Goal: Task Accomplishment & Management: Use online tool/utility

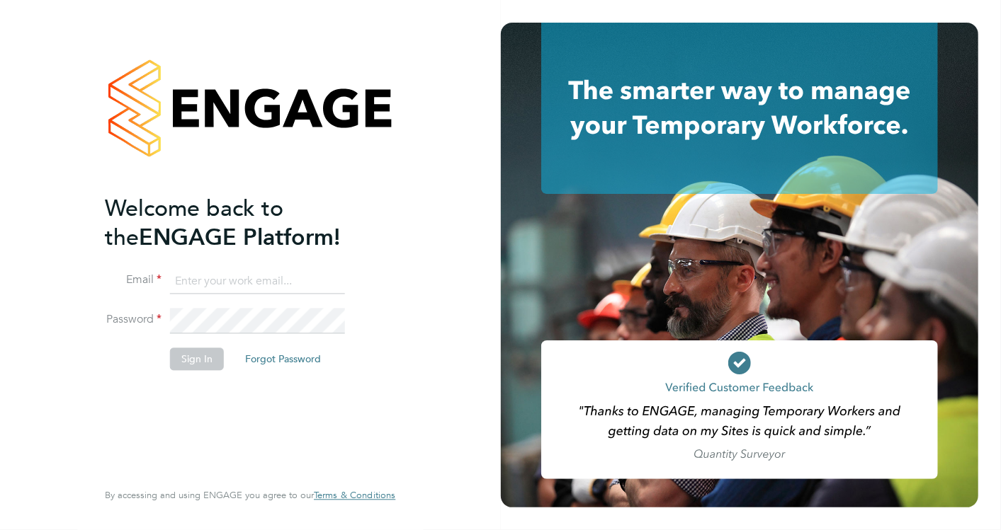
type input "[EMAIL_ADDRESS][PERSON_NAME][DOMAIN_NAME]"
drag, startPoint x: 172, startPoint y: 351, endPoint x: 180, endPoint y: 358, distance: 10.1
click at [175, 353] on button "Sign In" at bounding box center [197, 359] width 54 height 23
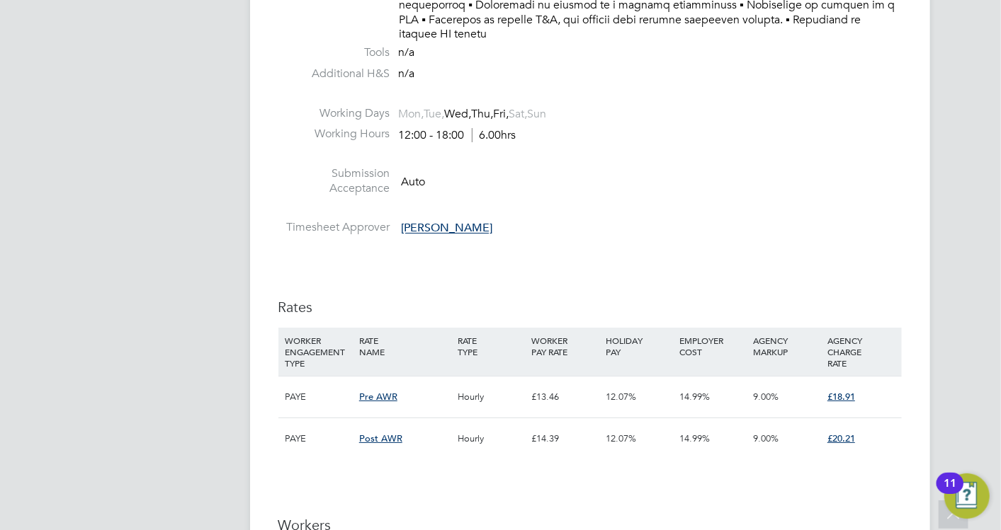
scroll to position [3226, 0]
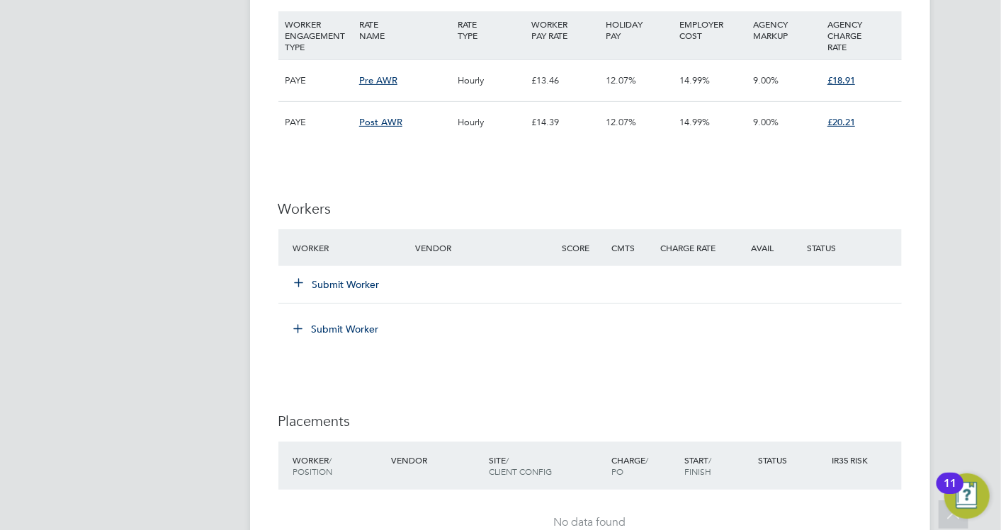
click at [305, 277] on icon at bounding box center [299, 282] width 11 height 11
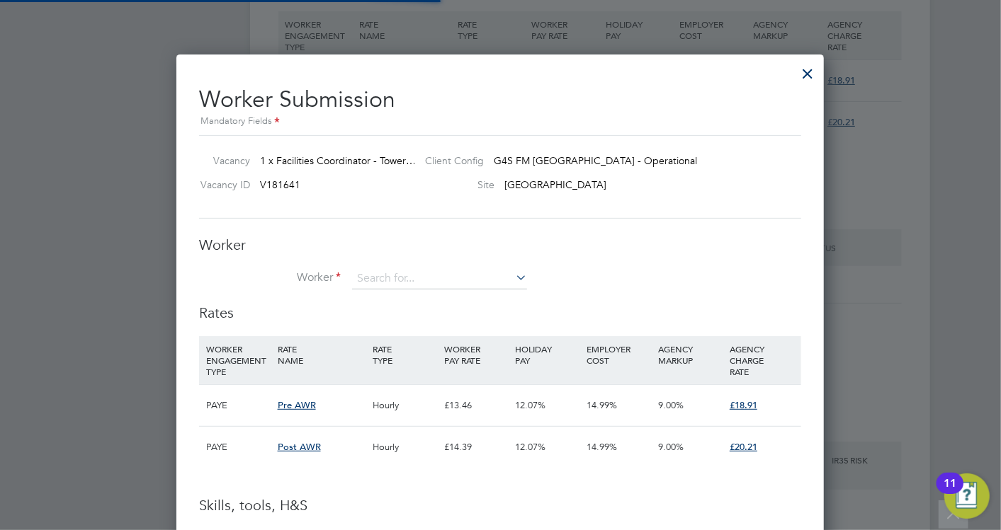
scroll to position [41, 96]
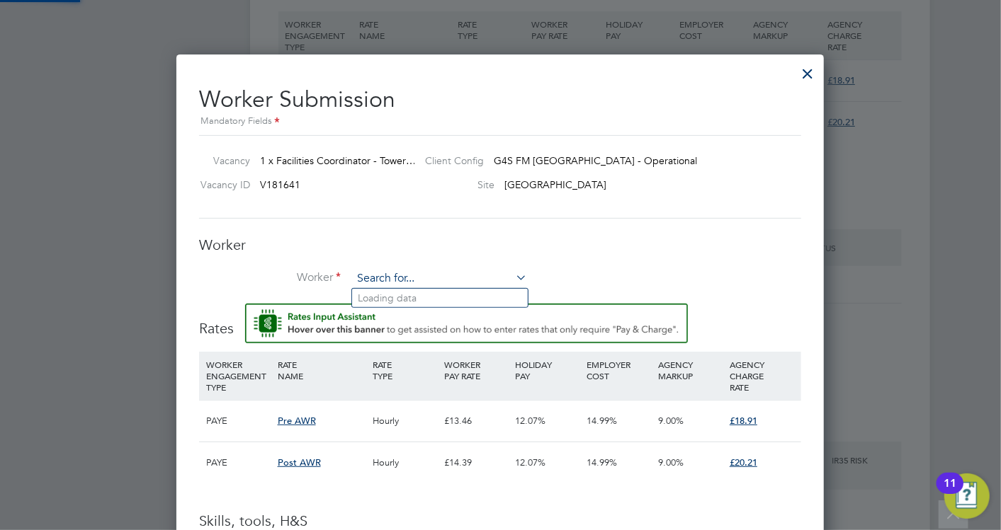
click at [382, 283] on input at bounding box center [439, 278] width 175 height 21
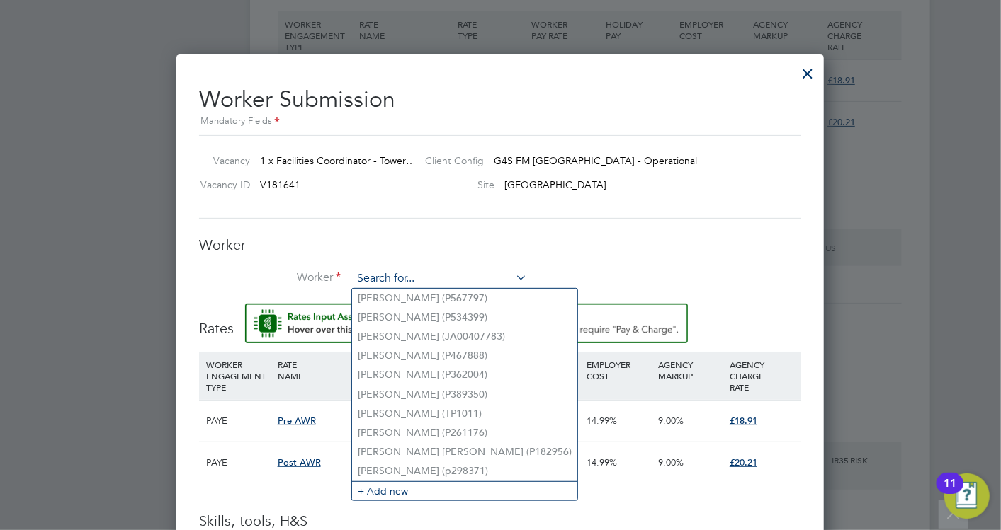
click at [402, 273] on input at bounding box center [439, 278] width 175 height 21
click at [370, 278] on input at bounding box center [439, 278] width 175 height 21
click at [397, 273] on input at bounding box center [439, 278] width 175 height 21
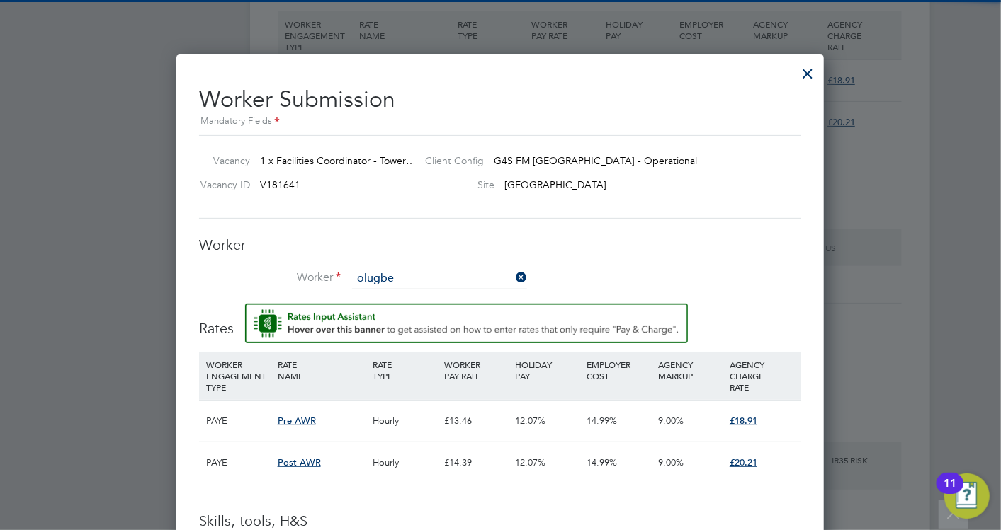
click at [459, 295] on li "Olubenga Dare (P525967)" at bounding box center [449, 298] width 194 height 18
type input "Olubenga Dare (P525967)"
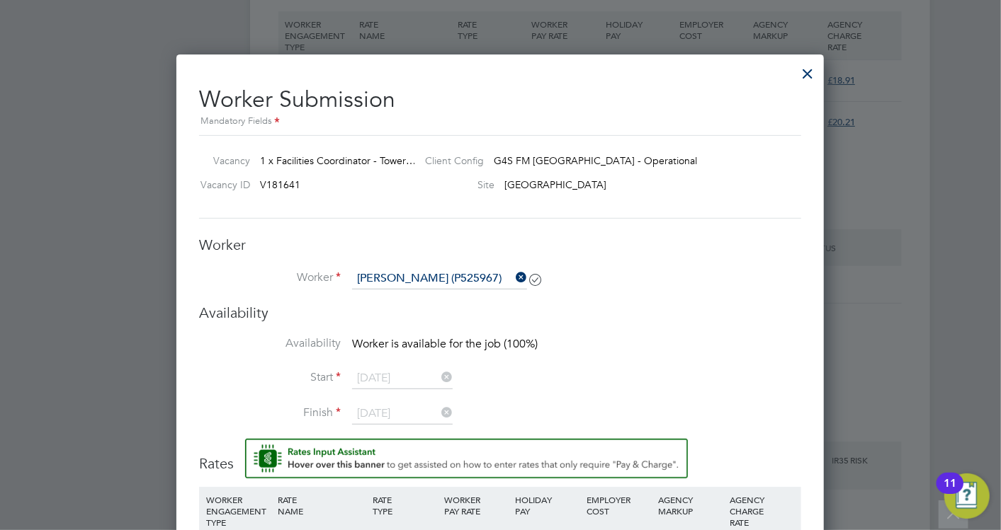
scroll to position [2418, 647]
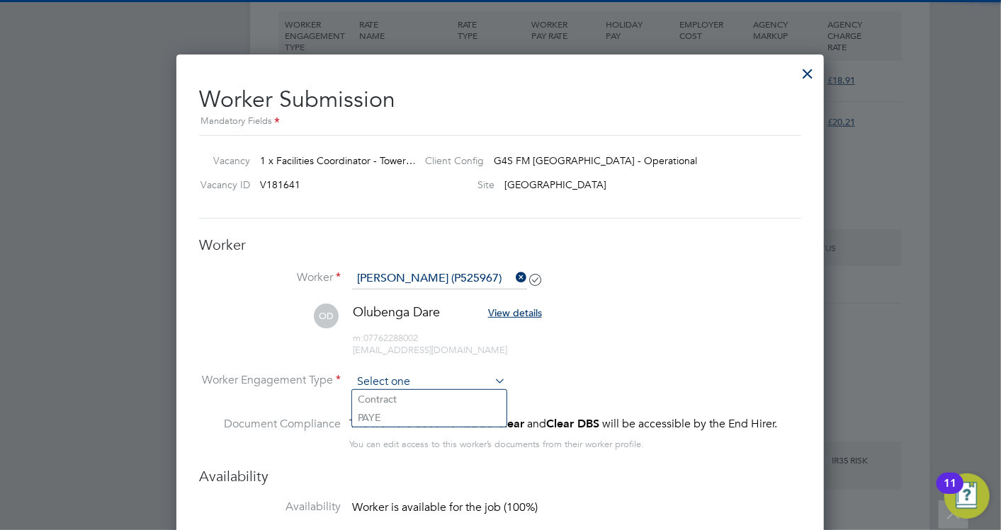
click at [450, 378] on input at bounding box center [429, 382] width 154 height 21
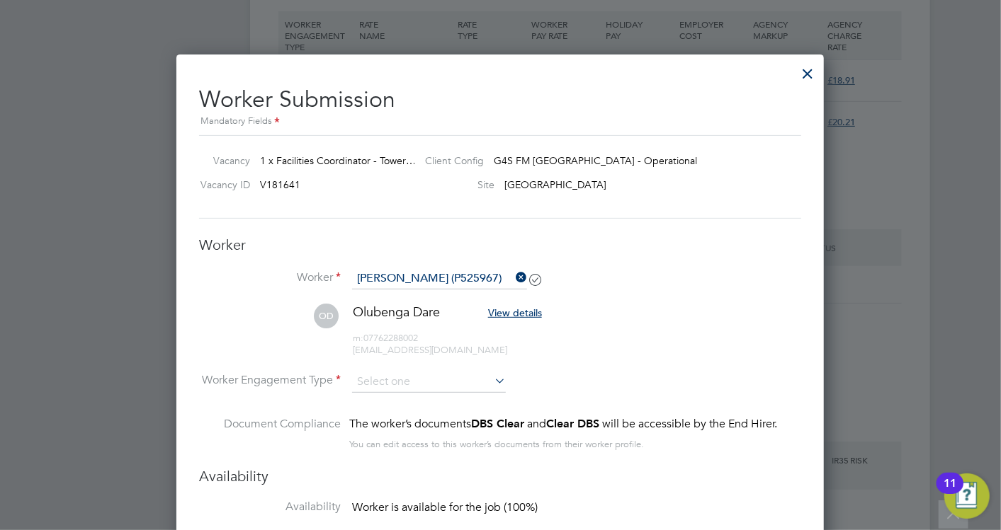
click at [382, 422] on li "PAYE" at bounding box center [429, 418] width 154 height 18
type input "PAYE"
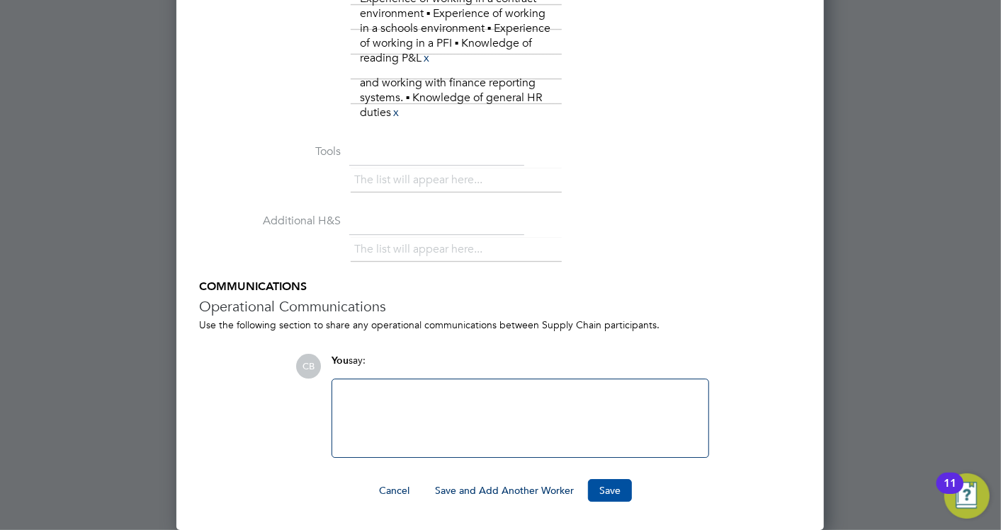
click at [601, 492] on button "Save" at bounding box center [610, 490] width 44 height 23
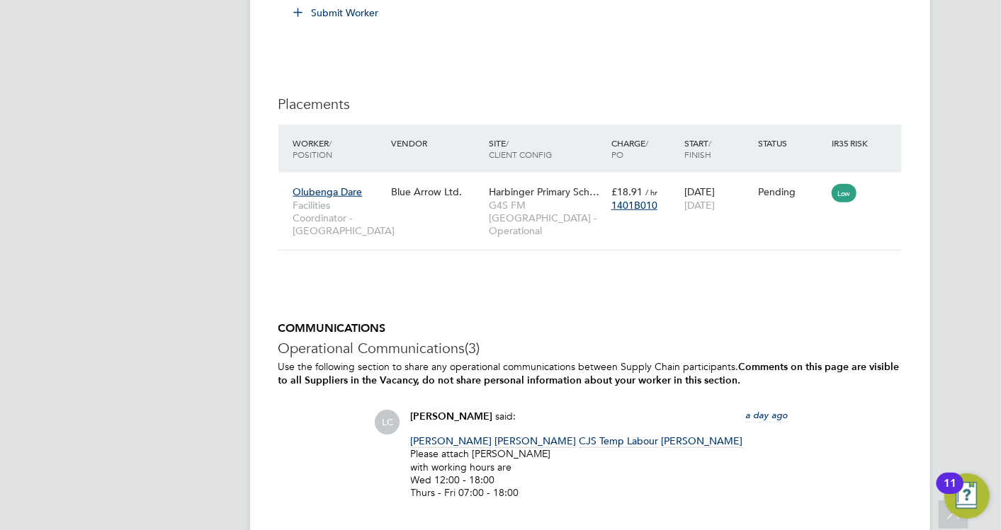
scroll to position [3541, 0]
click at [876, 178] on div "Low" at bounding box center [852, 191] width 49 height 27
click at [888, 183] on icon at bounding box center [884, 191] width 14 height 17
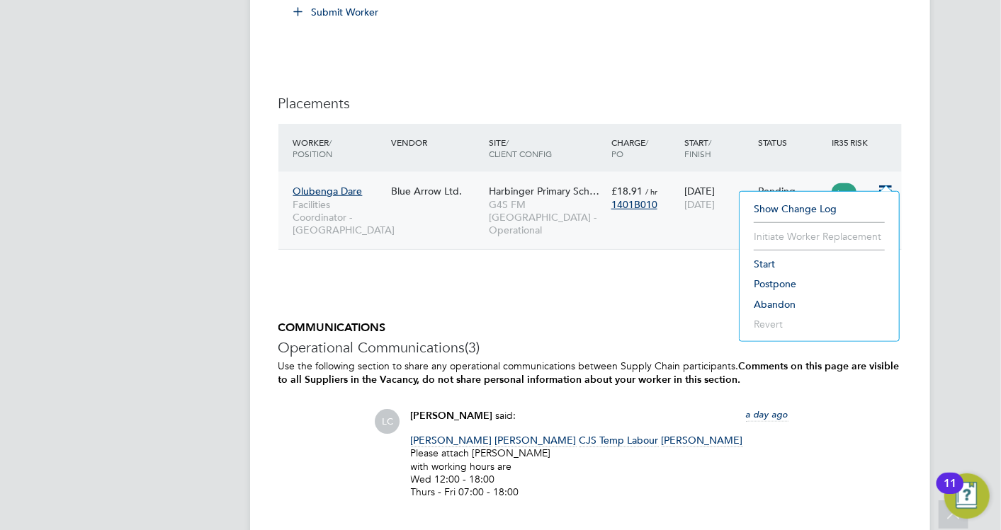
click at [758, 268] on li "Start" at bounding box center [818, 264] width 145 height 20
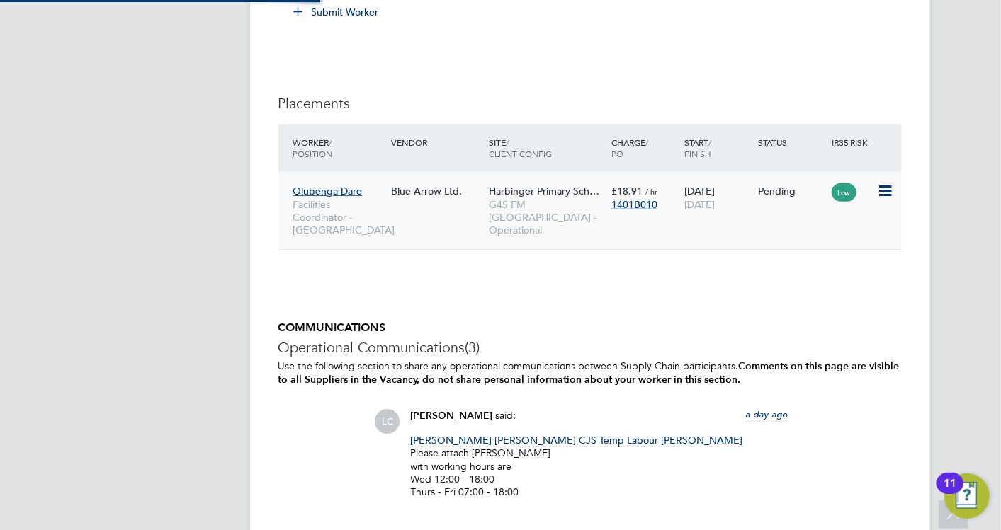
type input "[PERSON_NAME]"
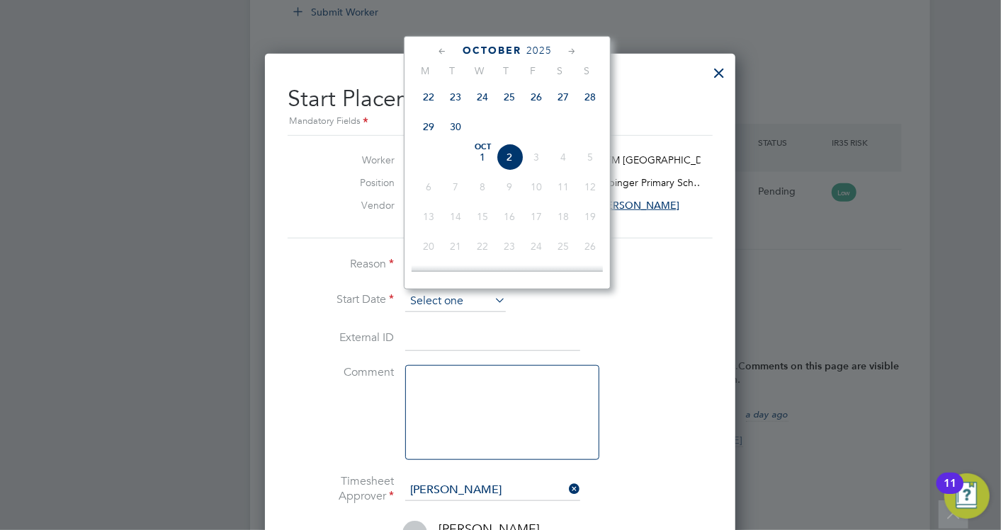
click at [444, 301] on input at bounding box center [455, 301] width 101 height 21
click at [481, 163] on span "Oct 1" at bounding box center [482, 157] width 27 height 27
type input "[DATE]"
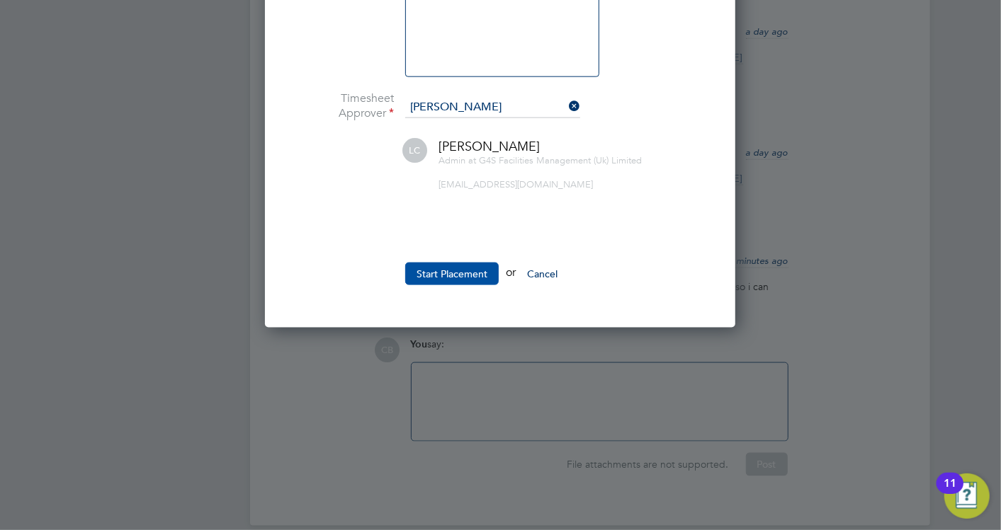
click at [474, 271] on button "Start Placement" at bounding box center [451, 274] width 93 height 23
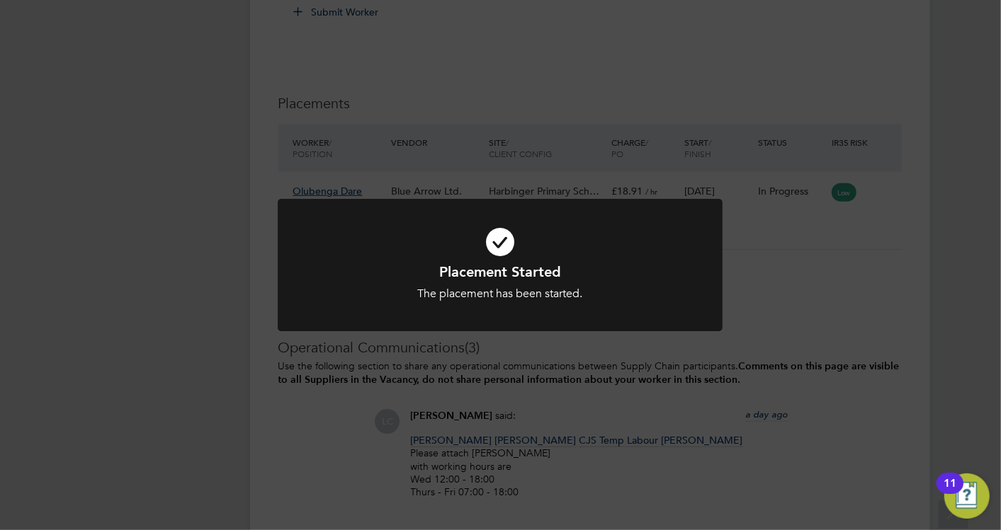
click at [813, 297] on div "Placement Started The placement has been started. Cancel Okay" at bounding box center [500, 265] width 1001 height 530
